Goal: Task Accomplishment & Management: Manage account settings

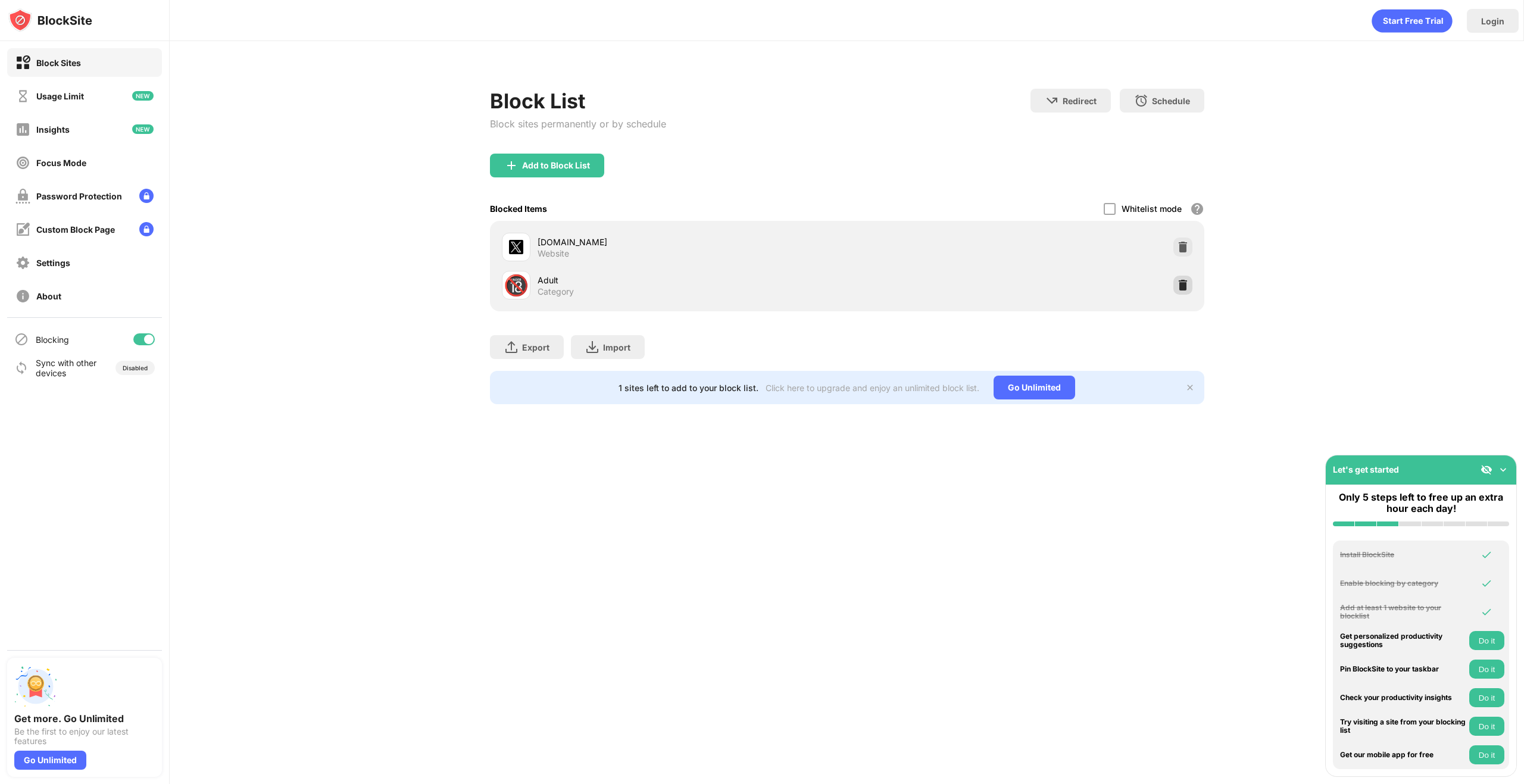
click at [1177, 287] on img at bounding box center [1183, 285] width 11 height 11
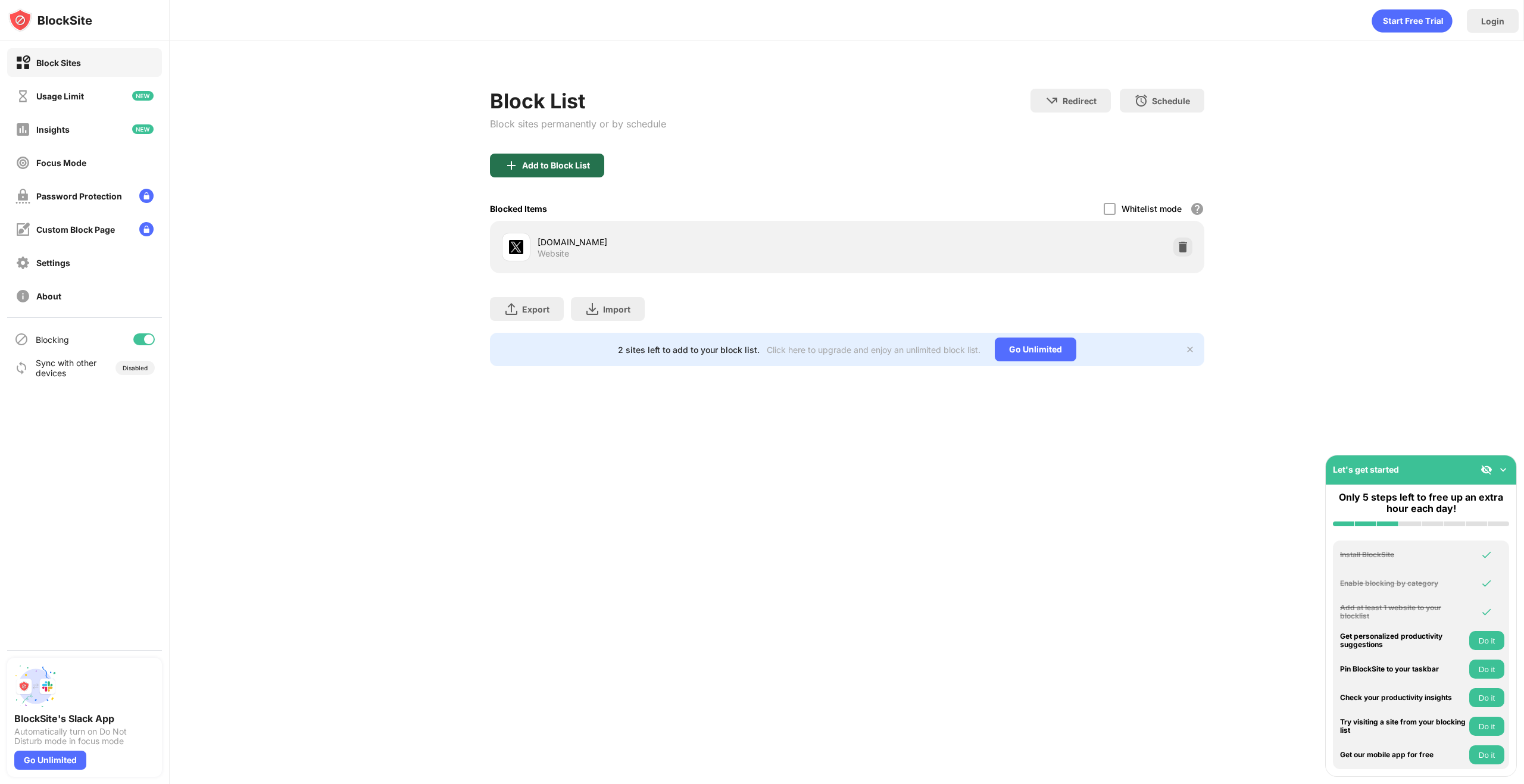
click at [563, 163] on div "Add to Block List" at bounding box center [555, 165] width 68 height 10
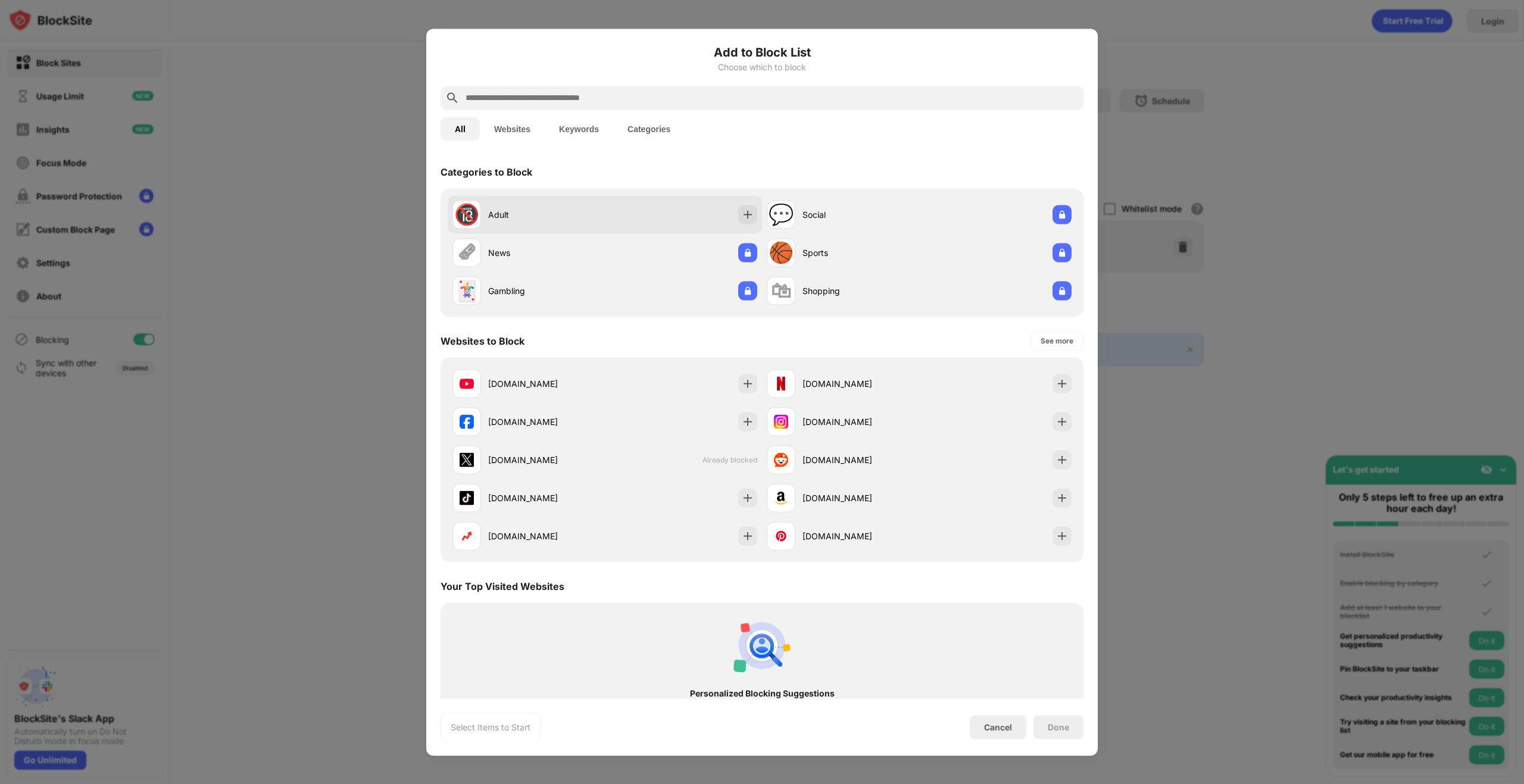
click at [563, 215] on div "Adult" at bounding box center [547, 214] width 117 height 12
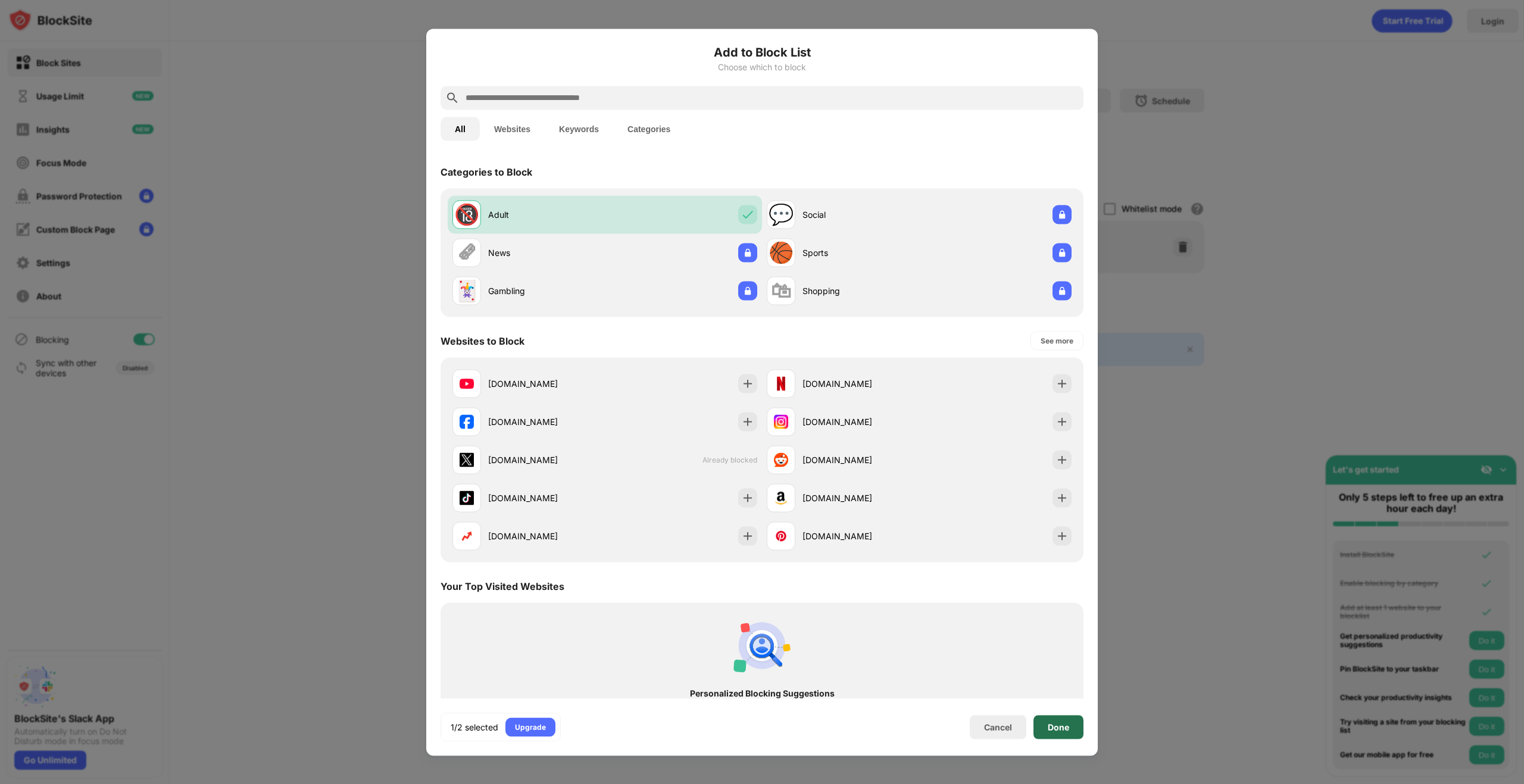
click at [1065, 731] on div "Done" at bounding box center [1058, 727] width 50 height 24
